Goal: Find specific page/section: Find specific page/section

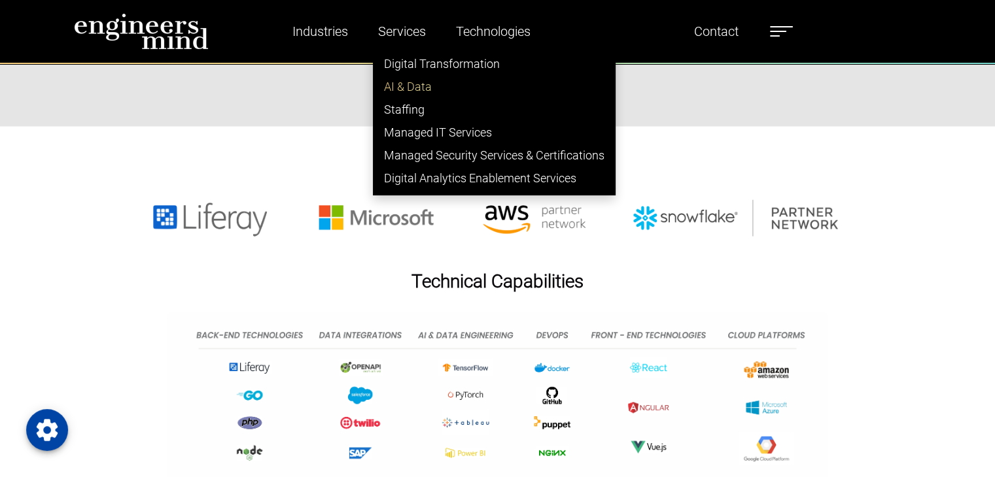
click at [411, 85] on link "AI & Data" at bounding box center [493, 86] width 241 height 23
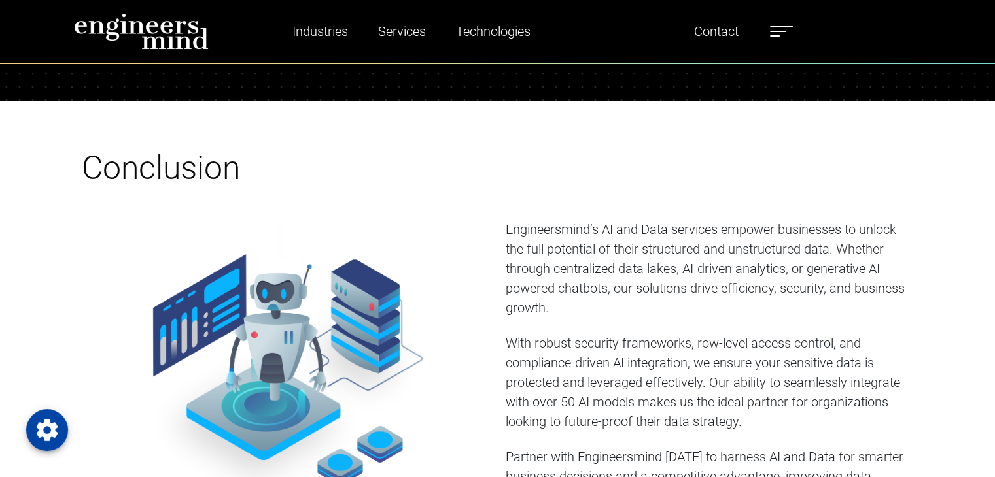
scroll to position [4867, 0]
